Goal: Task Accomplishment & Management: Manage account settings

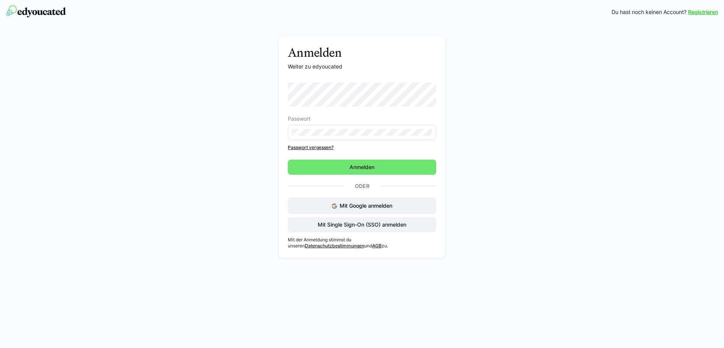
click at [275, 112] on div "Anmelden Weiter zu edyoucated Passwort Passwort vergessen? Anmelden Oder Mit Go…" at bounding box center [362, 149] width 427 height 226
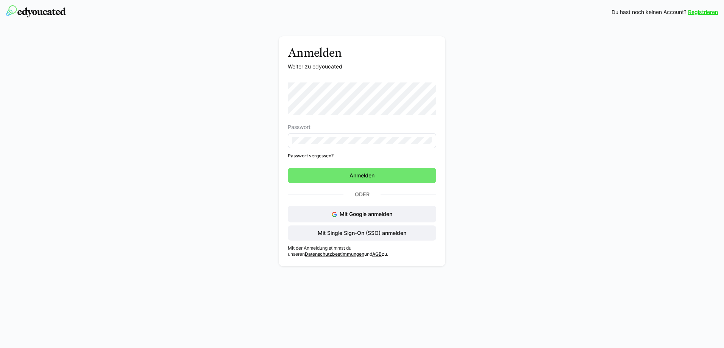
click at [315, 136] on eds-input at bounding box center [362, 140] width 148 height 15
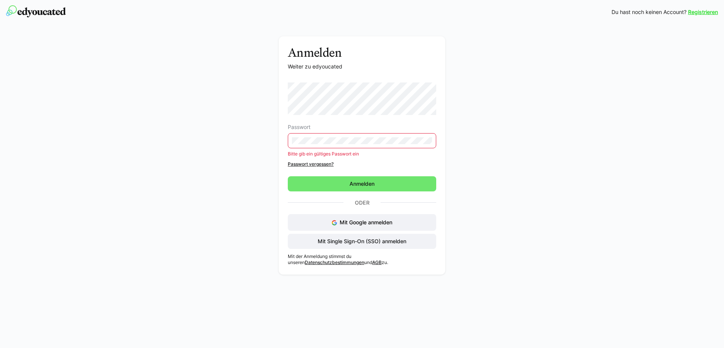
click at [244, 102] on div "Anmelden Weiter zu edyoucated Passwort Bitte gib ein gültiges Passwort ein Pass…" at bounding box center [362, 157] width 427 height 242
click at [348, 246] on span "Mit Single Sign-On (SSO) anmelden" at bounding box center [362, 241] width 148 height 15
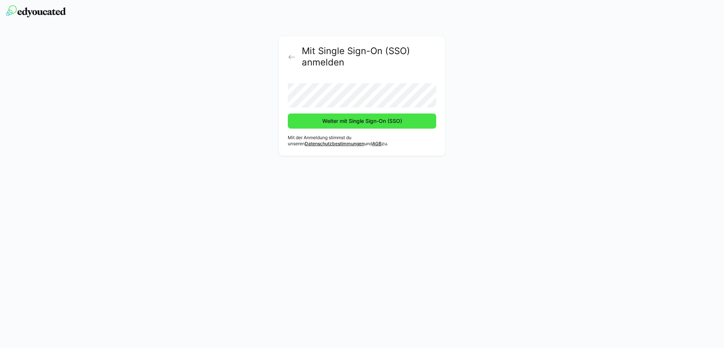
click at [313, 122] on span "Weiter mit Single Sign-On (SSO)" at bounding box center [362, 121] width 148 height 15
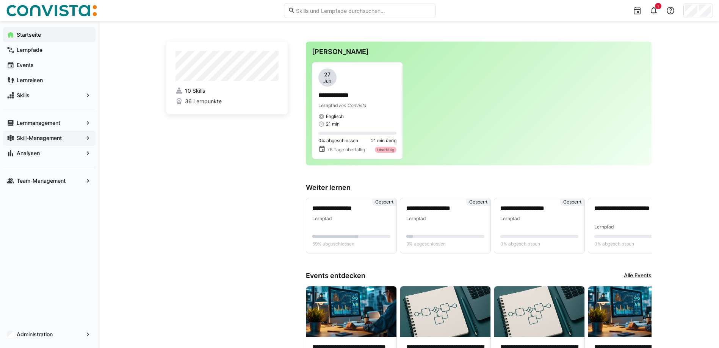
click at [0, 0] on app-navigation-label "Skill-Management" at bounding box center [0, 0] width 0 height 0
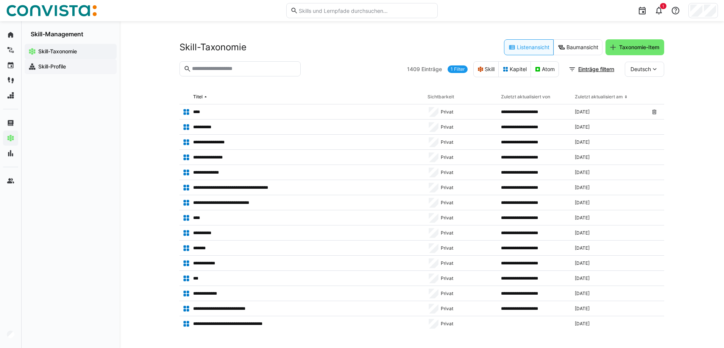
click at [0, 0] on app-navigation-label "Skill-Profile" at bounding box center [0, 0] width 0 height 0
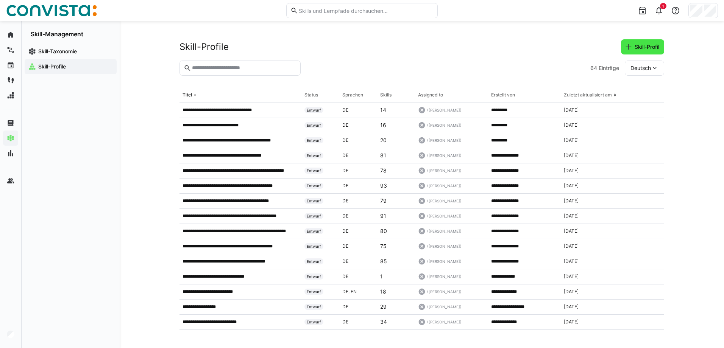
click at [634, 47] on span "Skill-Profil" at bounding box center [647, 47] width 27 height 8
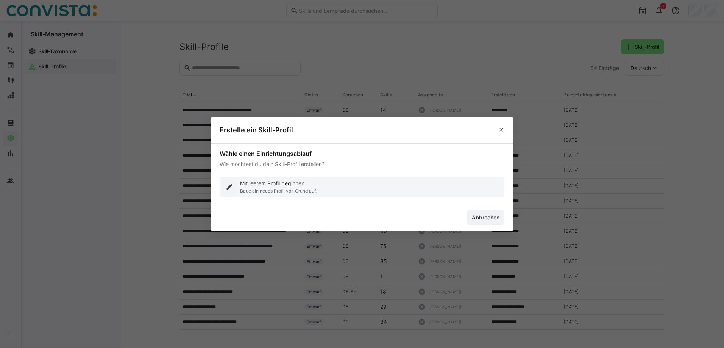
click at [256, 192] on p "Baue ein neues Profil von Grund auf." at bounding box center [278, 191] width 77 height 6
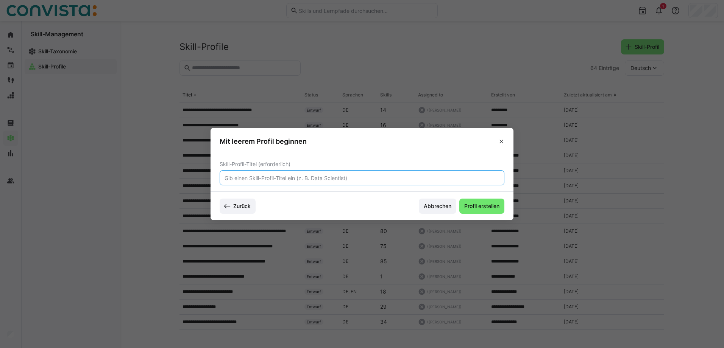
click at [293, 178] on input "text" at bounding box center [362, 178] width 277 height 7
type input "Test"
click at [474, 197] on footer "Zurück Abbrechen Profil erstellen" at bounding box center [362, 206] width 303 height 28
click at [475, 203] on span "Profil erstellen" at bounding box center [481, 207] width 37 height 8
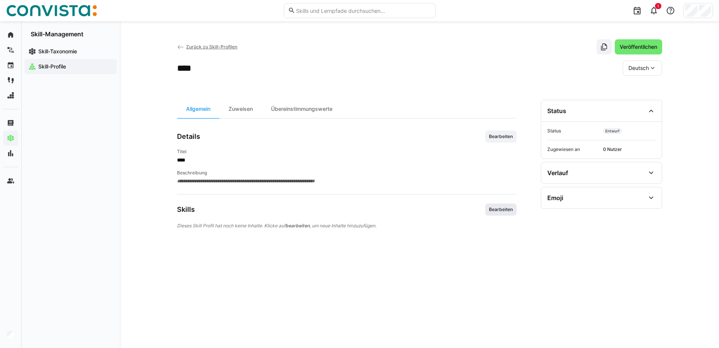
click at [500, 215] on span "Bearbeiten" at bounding box center [500, 210] width 31 height 12
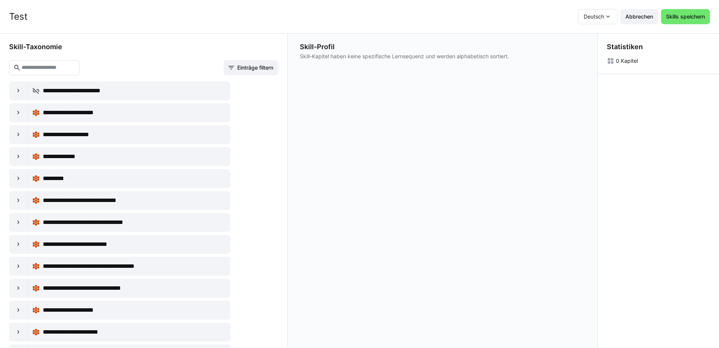
click at [51, 66] on input "text" at bounding box center [48, 67] width 55 height 7
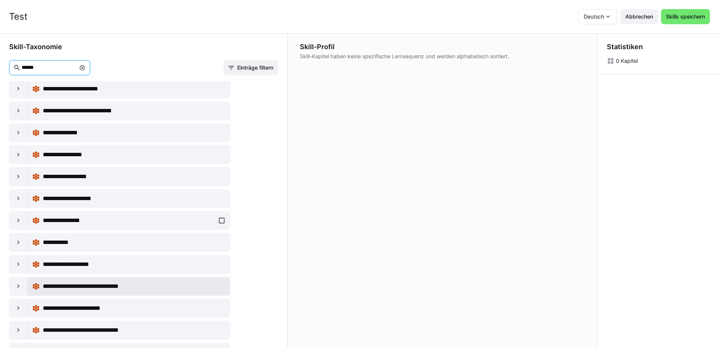
scroll to position [152, 0]
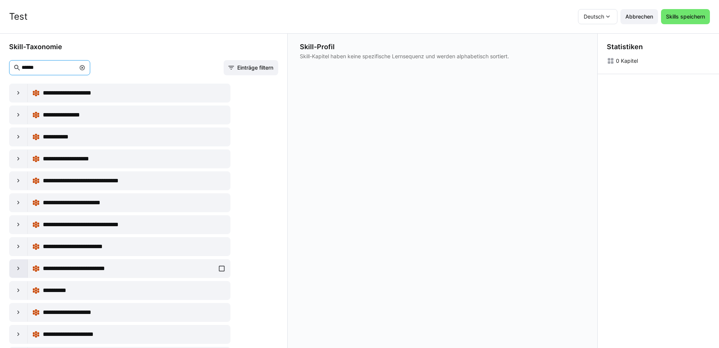
type input "******"
click at [20, 272] on eds-icon at bounding box center [19, 269] width 8 height 8
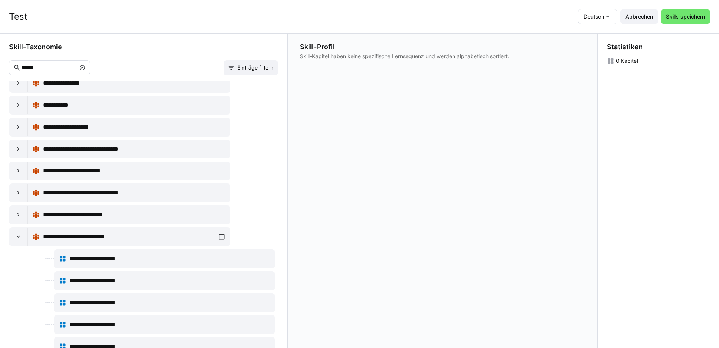
scroll to position [265, 0]
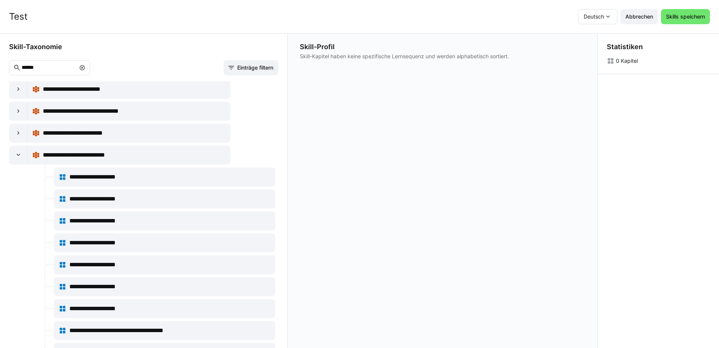
drag, startPoint x: 159, startPoint y: 265, endPoint x: 378, endPoint y: 148, distance: 248.8
click at [378, 148] on div "**********" at bounding box center [359, 191] width 719 height 315
click at [262, 265] on div "**********" at bounding box center [164, 265] width 211 height 15
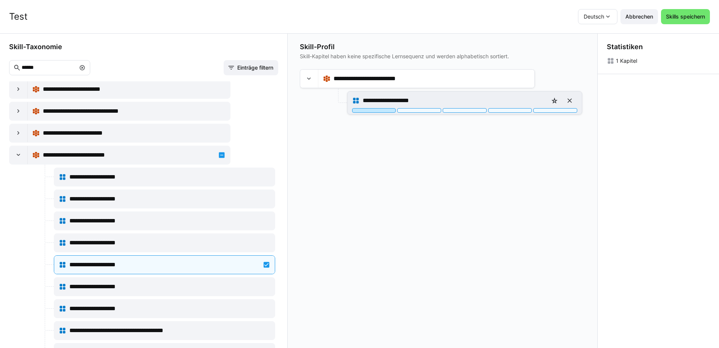
click at [388, 110] on div at bounding box center [374, 110] width 44 height 5
click at [497, 111] on div at bounding box center [510, 110] width 44 height 5
click at [392, 111] on div at bounding box center [374, 110] width 44 height 5
click at [509, 110] on div at bounding box center [510, 110] width 44 height 5
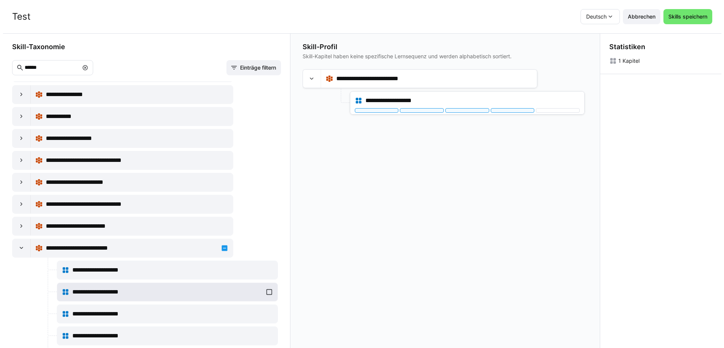
scroll to position [189, 0]
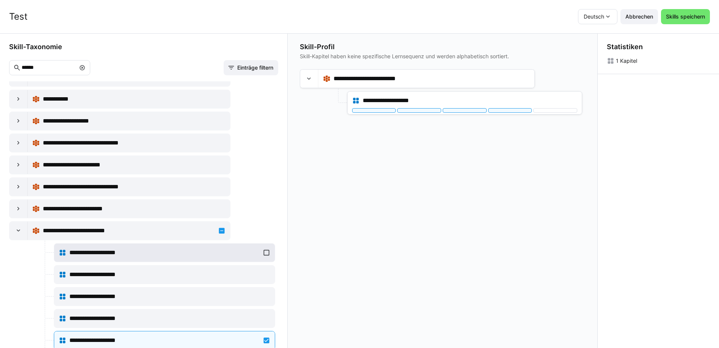
click at [263, 255] on div "**********" at bounding box center [164, 252] width 211 height 15
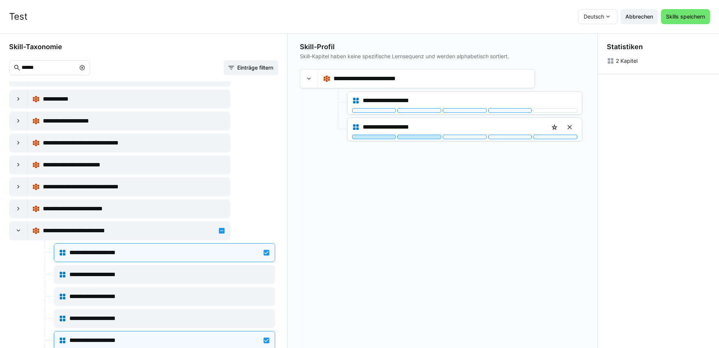
click at [415, 138] on div at bounding box center [419, 137] width 44 height 5
click at [649, 18] on span "Abbrechen" at bounding box center [639, 17] width 30 height 8
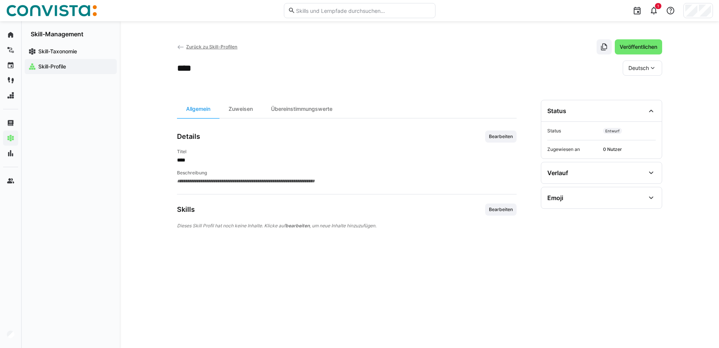
click at [203, 45] on span "Zurück zu Skill-Profilen" at bounding box center [211, 47] width 51 height 6
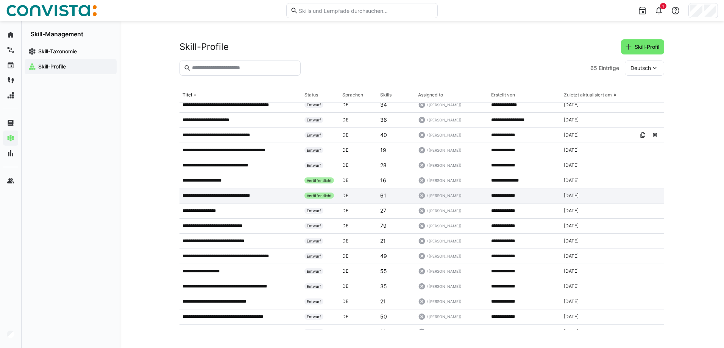
scroll to position [758, 0]
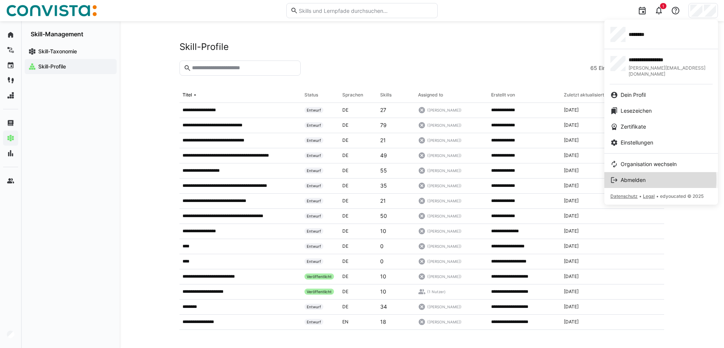
click at [632, 177] on span "Abmelden" at bounding box center [633, 181] width 25 height 8
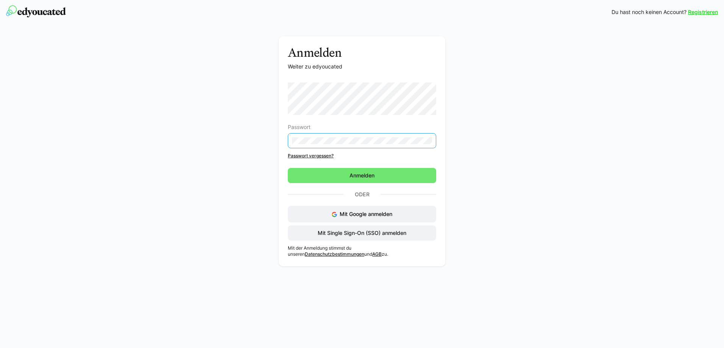
click at [275, 139] on div "Anmelden Weiter zu edyoucated Passwort Passwort vergessen? Anmelden Oder Mit Go…" at bounding box center [362, 153] width 427 height 234
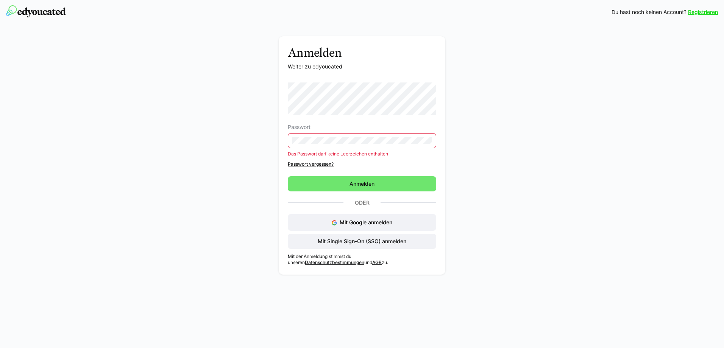
click at [249, 139] on div "Anmelden Weiter zu edyoucated Passwort Das Passwort darf keine Leerzeichen enth…" at bounding box center [362, 157] width 427 height 242
click at [257, 104] on div "Anmelden Weiter zu edyoucated Passwort Bitte gib ein gültiges Passwort ein Pass…" at bounding box center [362, 157] width 427 height 242
click at [231, 109] on div "Anmelden Weiter zu edyoucated Passwort Bitte gib ein gültiges Passwort ein Pass…" at bounding box center [362, 157] width 427 height 242
